Goal: Task Accomplishment & Management: Manage account settings

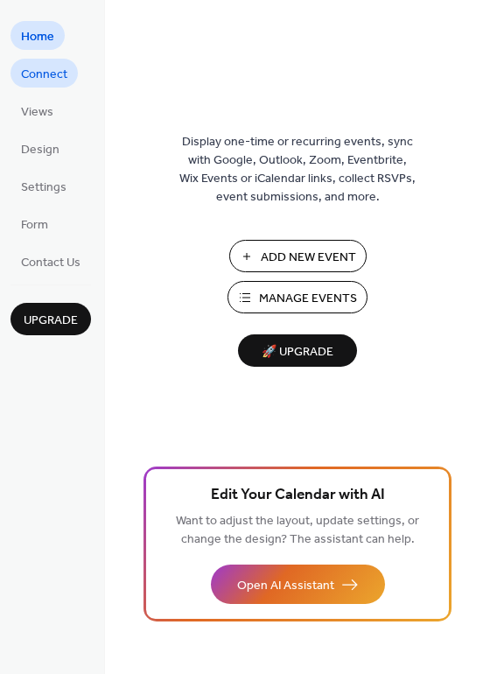
click at [50, 71] on span "Connect" at bounding box center [44, 75] width 46 height 18
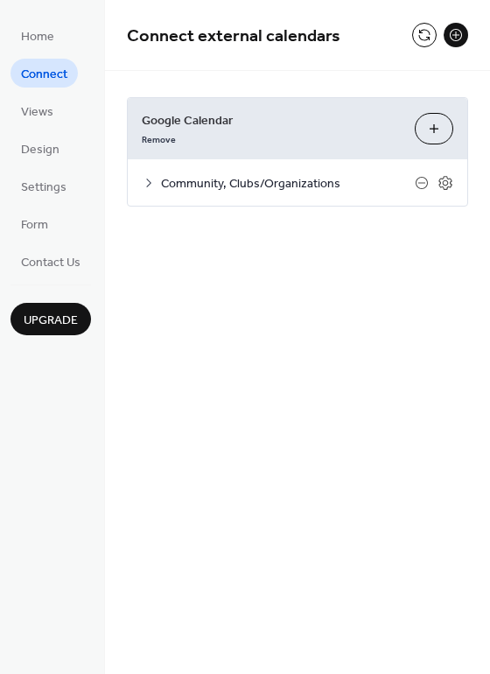
drag, startPoint x: 484, startPoint y: 44, endPoint x: 487, endPoint y: 68, distance: 24.7
click at [487, 68] on div "Connect external calendars" at bounding box center [297, 35] width 385 height 71
drag, startPoint x: 484, startPoint y: 51, endPoint x: 482, endPoint y: 73, distance: 22.0
click at [482, 72] on div "Connect external calendars Google Calendar Remove Choose Calendars Community, C…" at bounding box center [297, 129] width 385 height 259
click at [299, 78] on div "Google Calendar Remove Choose Calendars Community, Clubs/Organizations Settings…" at bounding box center [297, 152] width 385 height 162
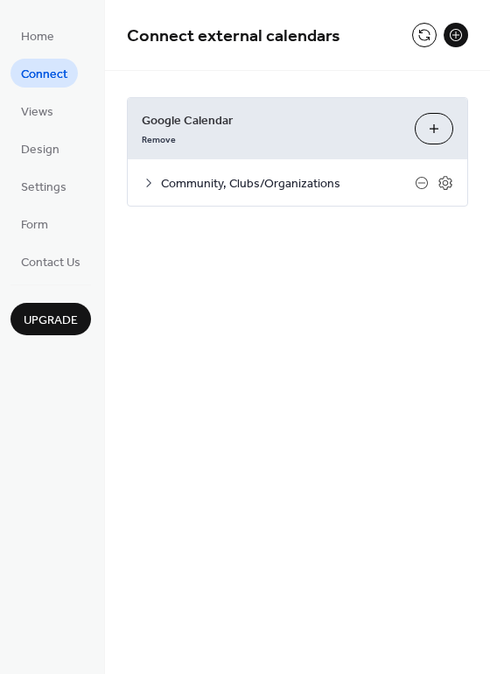
click at [269, 179] on span "Community, Clubs/Organizations" at bounding box center [288, 184] width 254 height 18
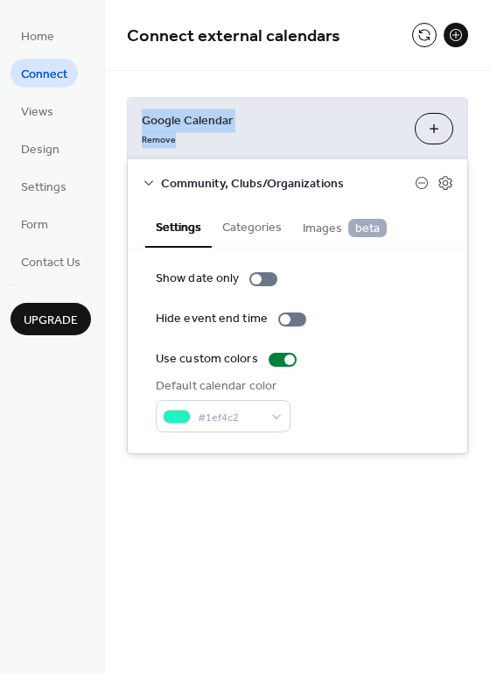
drag, startPoint x: 483, startPoint y: 54, endPoint x: 488, endPoint y: 75, distance: 21.5
click at [488, 75] on div "Connect external calendars Google Calendar Remove Choose Calendars Community, C…" at bounding box center [297, 253] width 385 height 507
drag, startPoint x: 482, startPoint y: 34, endPoint x: 482, endPoint y: 62, distance: 28.0
click at [482, 62] on div "Connect external calendars" at bounding box center [297, 35] width 385 height 71
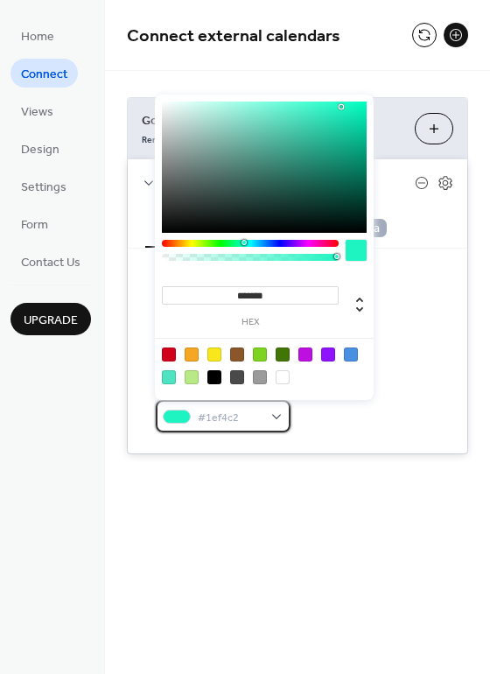
click at [270, 411] on div "#1ef4c2" at bounding box center [223, 416] width 135 height 32
click at [282, 352] on div at bounding box center [283, 355] width 14 height 14
type input "*******"
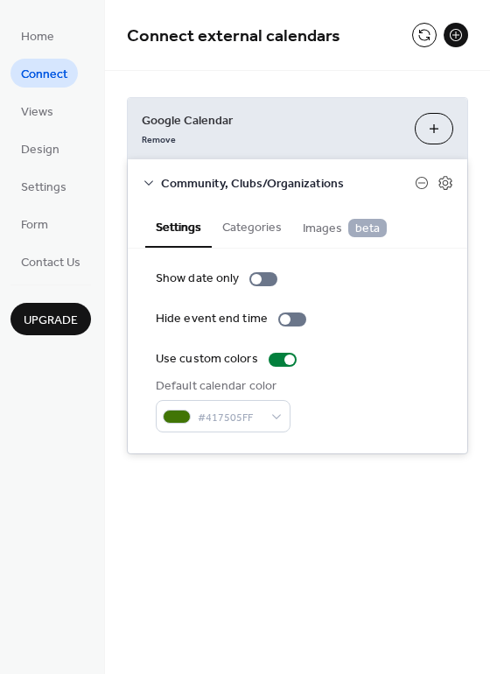
click at [98, 354] on div "Home Connect Views Design Settings Form Contact Us Upgrade" at bounding box center [52, 337] width 105 height 674
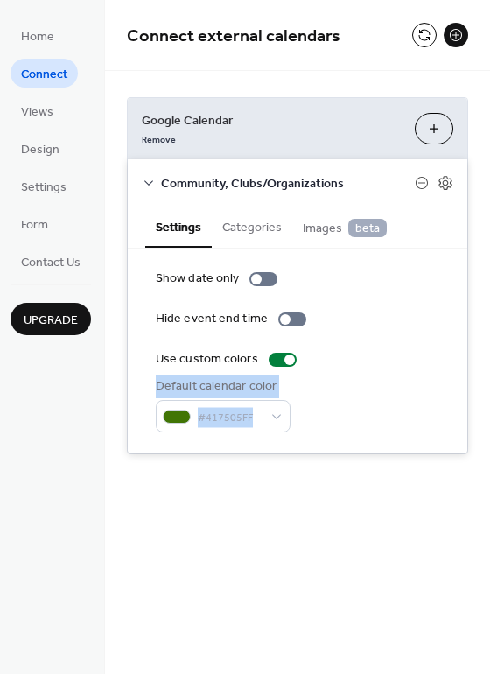
drag, startPoint x: 482, startPoint y: 401, endPoint x: 425, endPoint y: 355, distance: 73.4
click at [425, 354] on div "Google Calendar Remove Choose Calendars Community, Clubs/Organizations Settings…" at bounding box center [297, 276] width 385 height 410
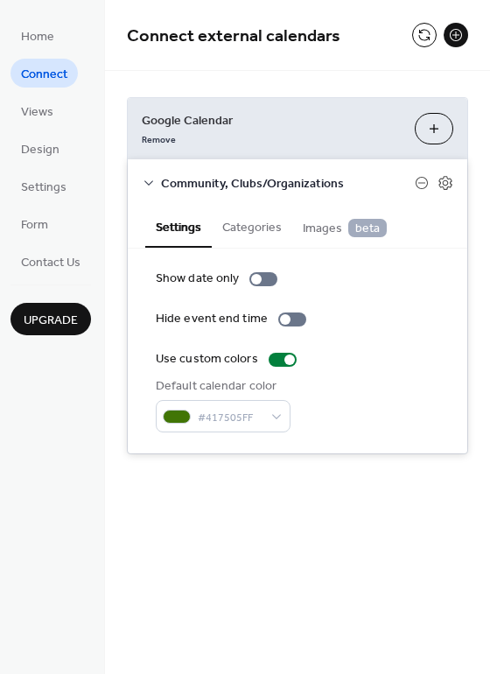
click at [484, 414] on div "Google Calendar Remove Choose Calendars Community, Clubs/Organizations Settings…" at bounding box center [297, 276] width 385 height 410
click at [484, 409] on div "Google Calendar Remove Choose Calendars Community, Clubs/Organizations Settings…" at bounding box center [297, 276] width 385 height 410
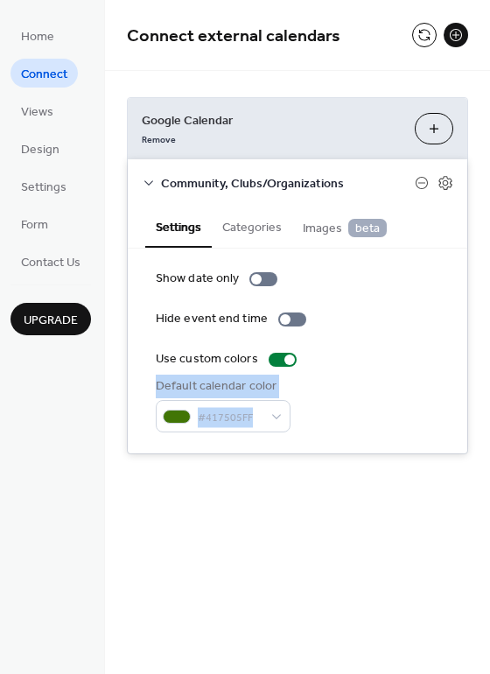
drag, startPoint x: 484, startPoint y: 408, endPoint x: 481, endPoint y: 347, distance: 61.4
click at [481, 346] on div "Google Calendar Remove Choose Calendars Community, Clubs/Organizations Settings…" at bounding box center [297, 276] width 385 height 410
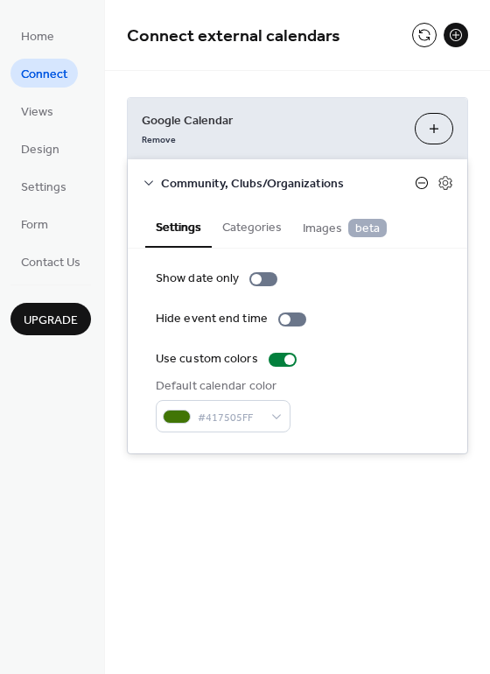
click at [423, 177] on icon at bounding box center [422, 183] width 12 height 12
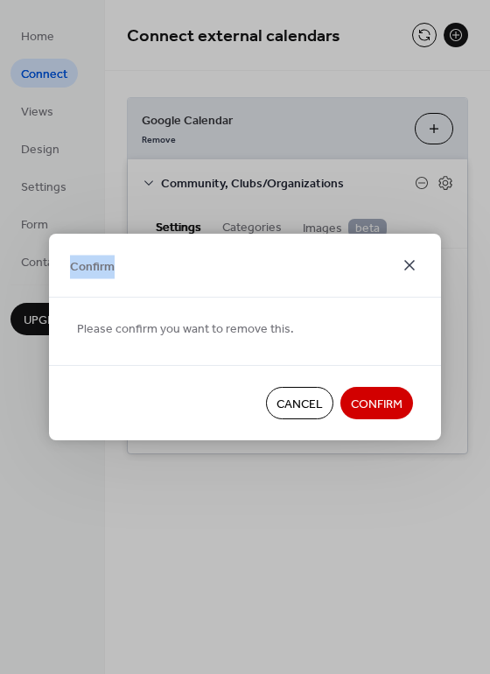
drag, startPoint x: 446, startPoint y: 182, endPoint x: 406, endPoint y: 260, distance: 87.3
click at [406, 260] on div "Confirm Please confirm you want to remove this. Cancel Confirm" at bounding box center [245, 337] width 490 height 674
click at [406, 260] on icon at bounding box center [409, 265] width 21 height 21
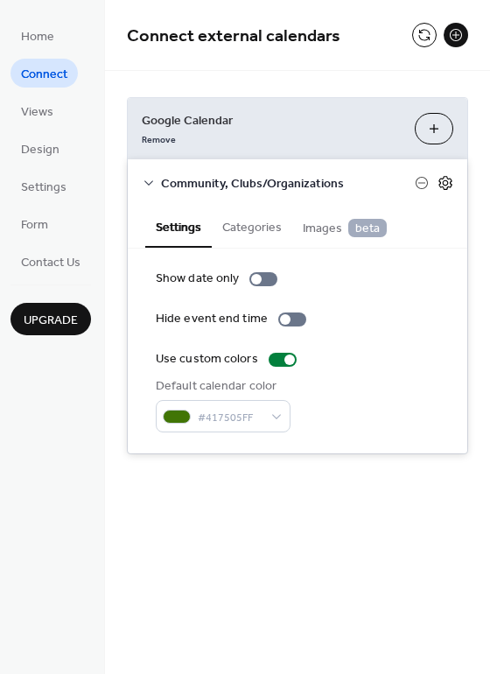
click at [445, 179] on icon at bounding box center [446, 182] width 6 height 6
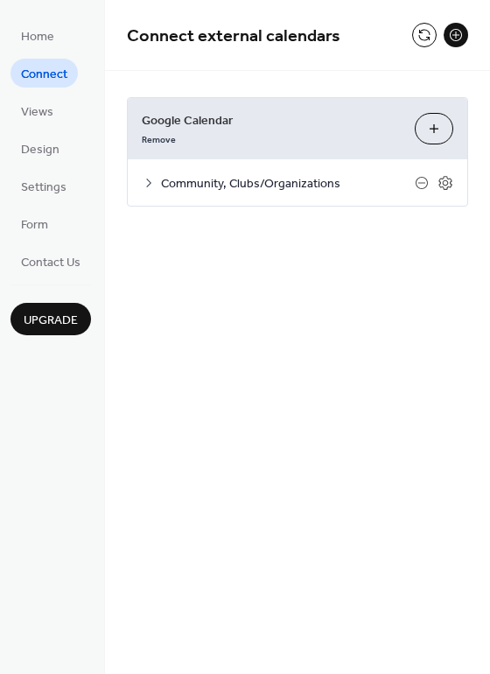
drag, startPoint x: 484, startPoint y: 221, endPoint x: 482, endPoint y: 206, distance: 15.9
click at [482, 206] on div "Google Calendar Remove Choose Calendars Community, Clubs/Organizations Settings…" at bounding box center [297, 152] width 385 height 162
drag, startPoint x: 482, startPoint y: 217, endPoint x: 477, endPoint y: 190, distance: 27.6
click at [477, 189] on div "Google Calendar Remove Choose Calendars Community, Clubs/Organizations Settings…" at bounding box center [297, 152] width 385 height 162
click at [166, 181] on span "Community, Clubs/Organizations" at bounding box center [288, 184] width 254 height 18
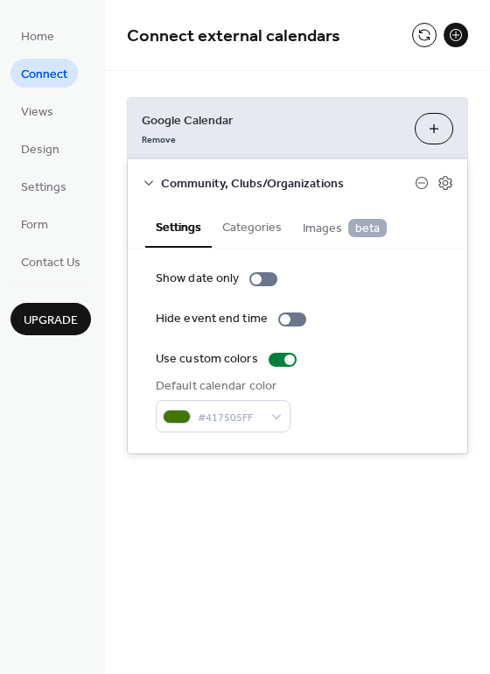
drag, startPoint x: 482, startPoint y: 115, endPoint x: 486, endPoint y: 143, distance: 28.4
click at [486, 143] on div "Google Calendar Remove Choose Calendars Community, Clubs/Organizations Settings…" at bounding box center [297, 276] width 385 height 410
click at [40, 141] on span "Design" at bounding box center [40, 150] width 39 height 18
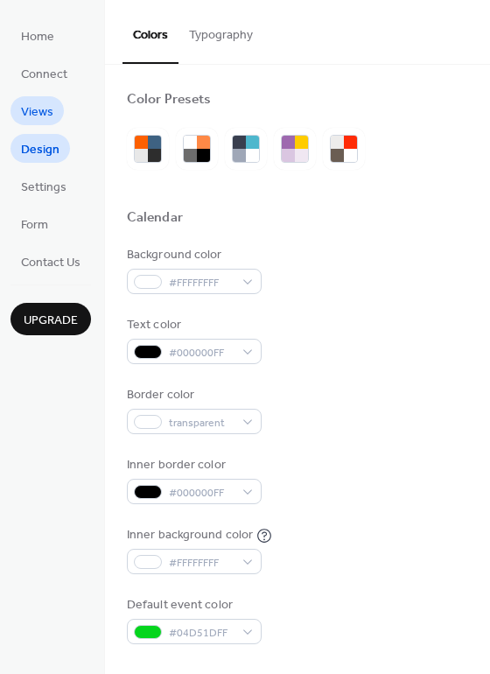
click at [43, 113] on span "Views" at bounding box center [37, 112] width 32 height 18
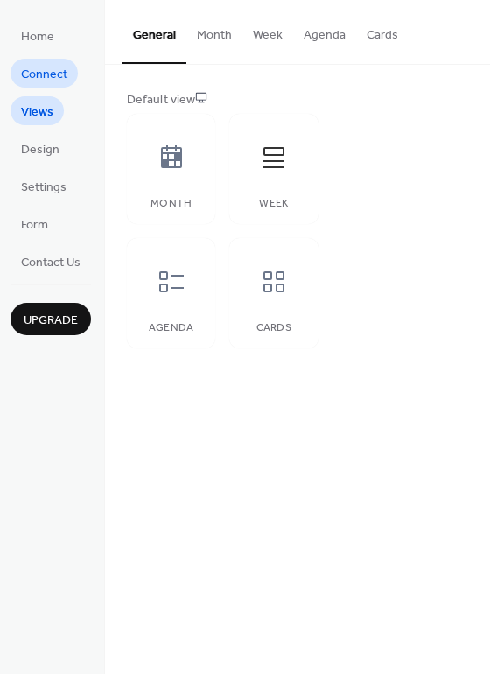
click at [46, 77] on span "Connect" at bounding box center [44, 75] width 46 height 18
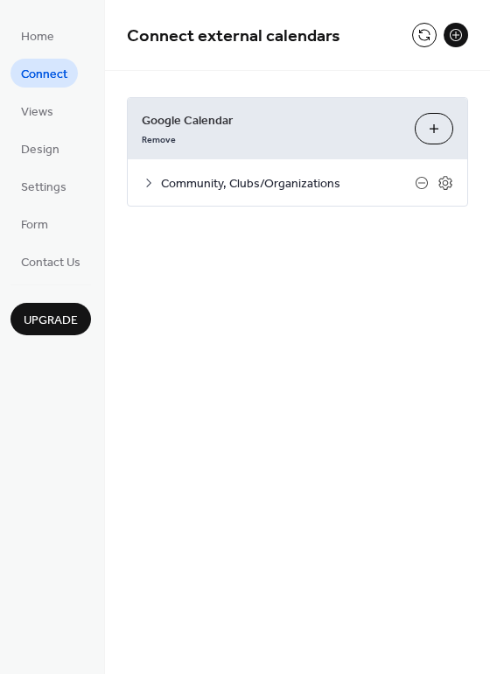
drag, startPoint x: 488, startPoint y: 134, endPoint x: 477, endPoint y: 88, distance: 47.6
click at [480, 127] on div "Google Calendar Remove Choose Calendars Community, Clubs/Organizations Settings…" at bounding box center [297, 152] width 385 height 162
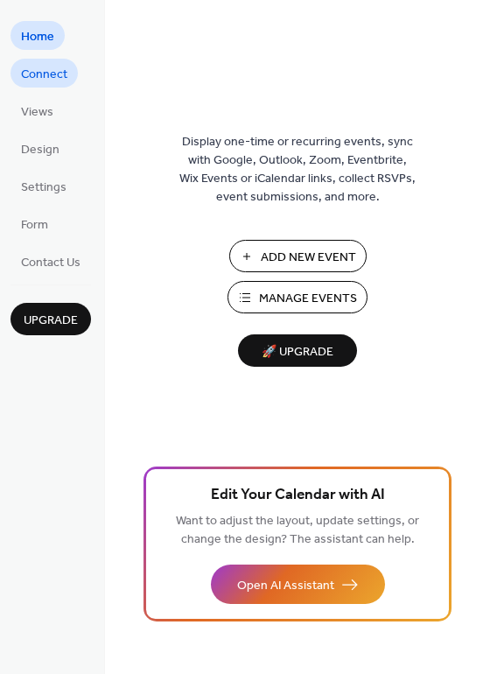
click at [48, 70] on span "Connect" at bounding box center [44, 75] width 46 height 18
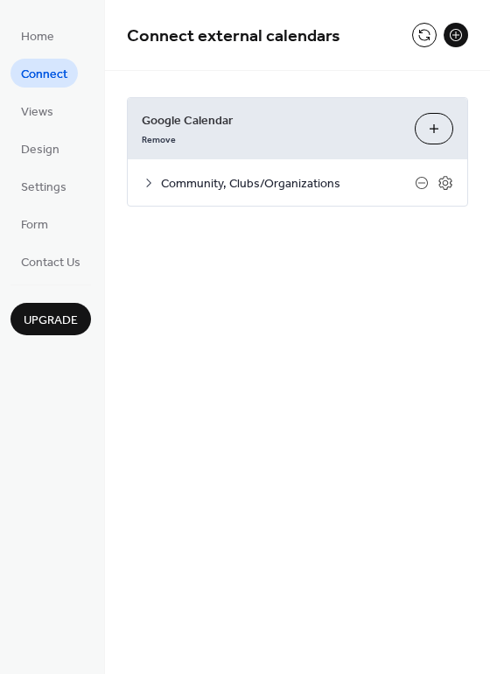
click at [436, 123] on button "Choose Calendars" at bounding box center [434, 129] width 39 height 32
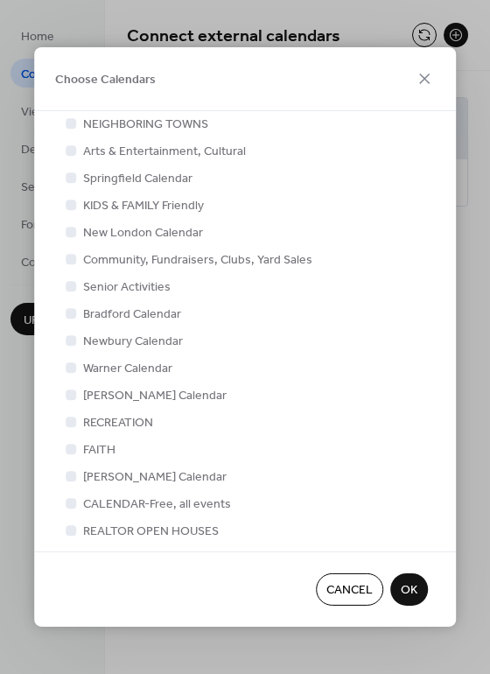
scroll to position [298, 0]
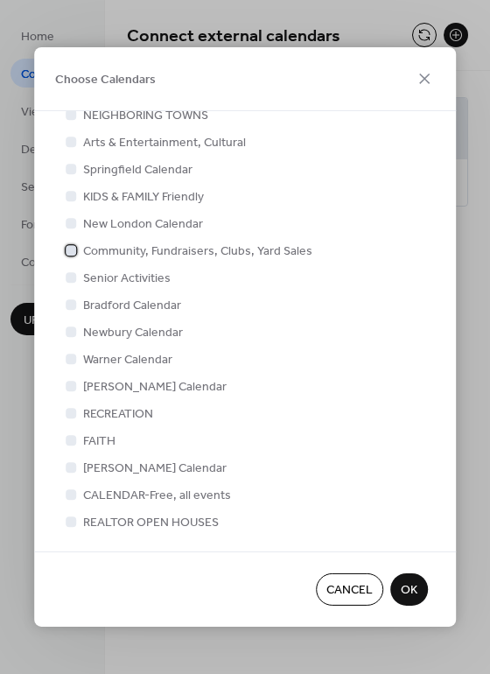
click at [158, 248] on span "Community, Fundraisers, Clubs, Yard Sales" at bounding box center [197, 252] width 229 height 18
click at [408, 590] on span "OK" at bounding box center [409, 591] width 17 height 18
